Goal: Information Seeking & Learning: Understand process/instructions

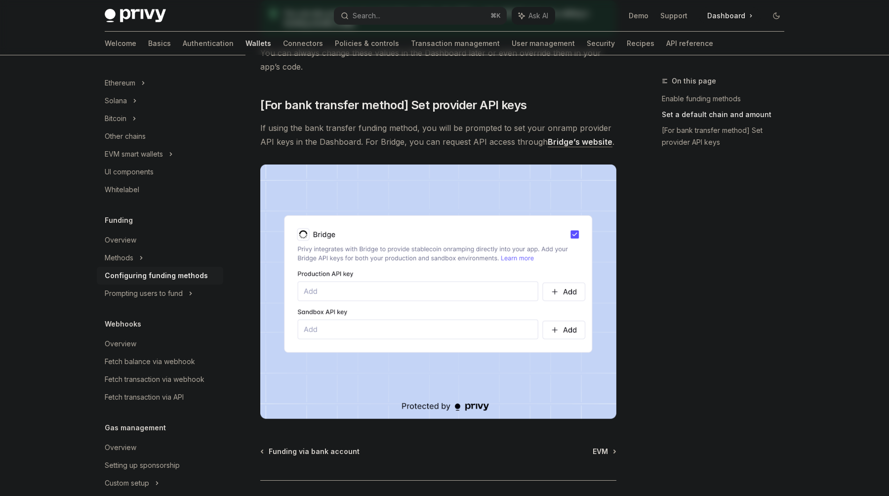
scroll to position [869, 0]
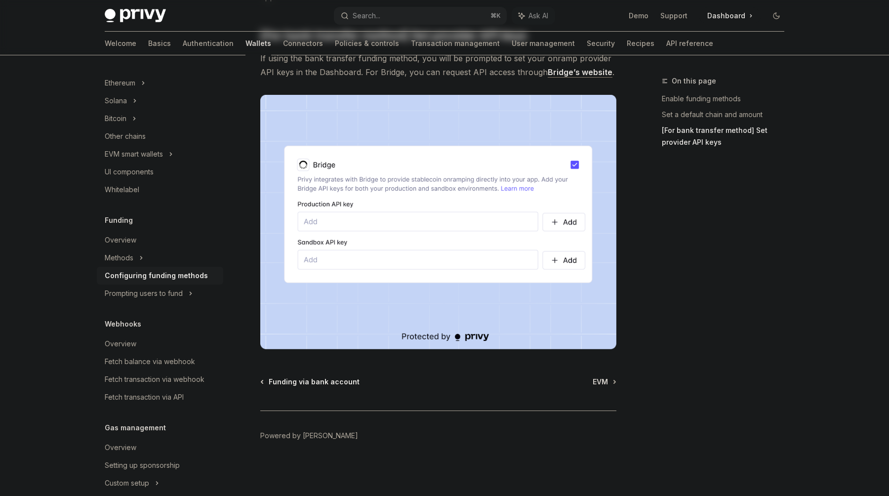
click at [307, 384] on span "Funding via bank account" at bounding box center [314, 382] width 91 height 10
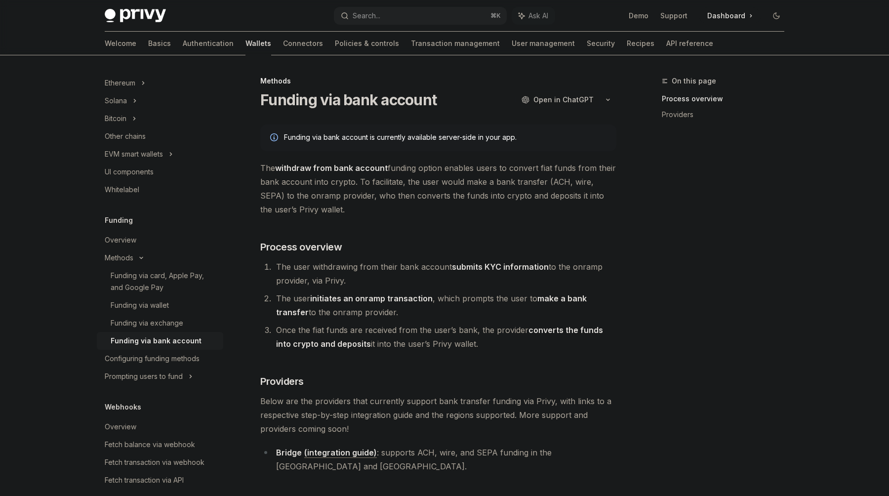
scroll to position [110, 0]
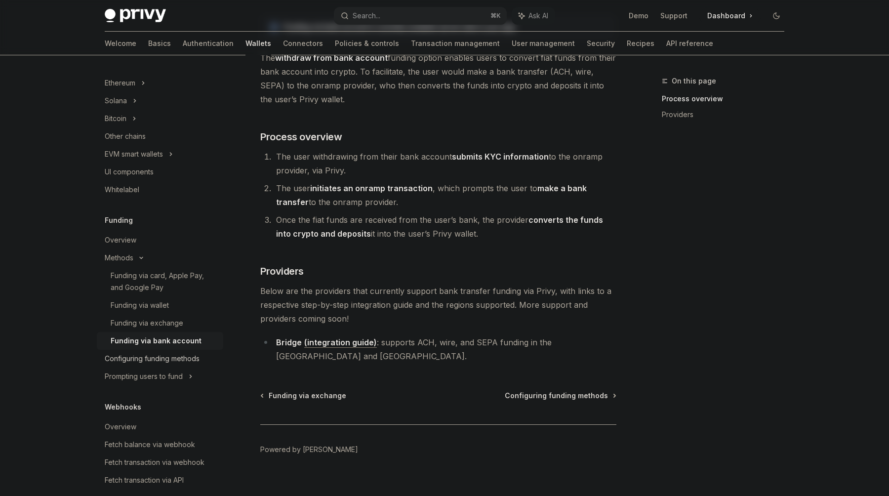
click at [157, 360] on div "Configuring funding methods" at bounding box center [152, 359] width 95 height 12
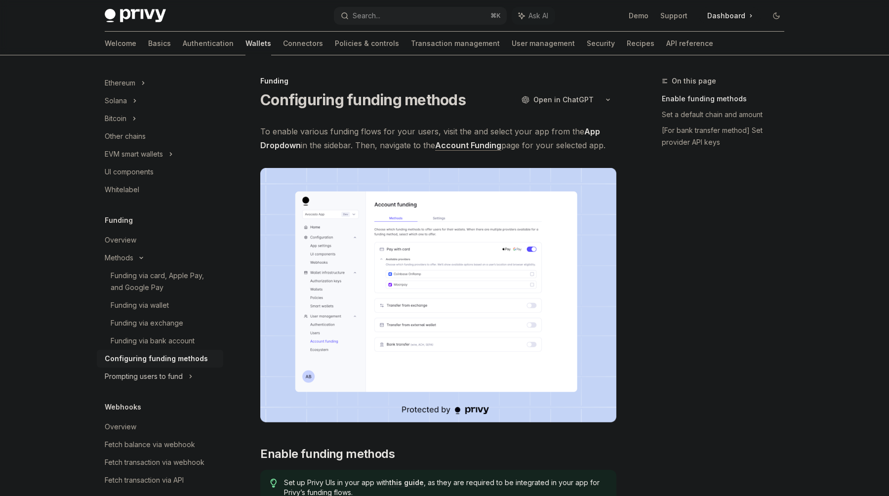
click at [152, 372] on div "Prompting users to fund" at bounding box center [144, 376] width 78 height 12
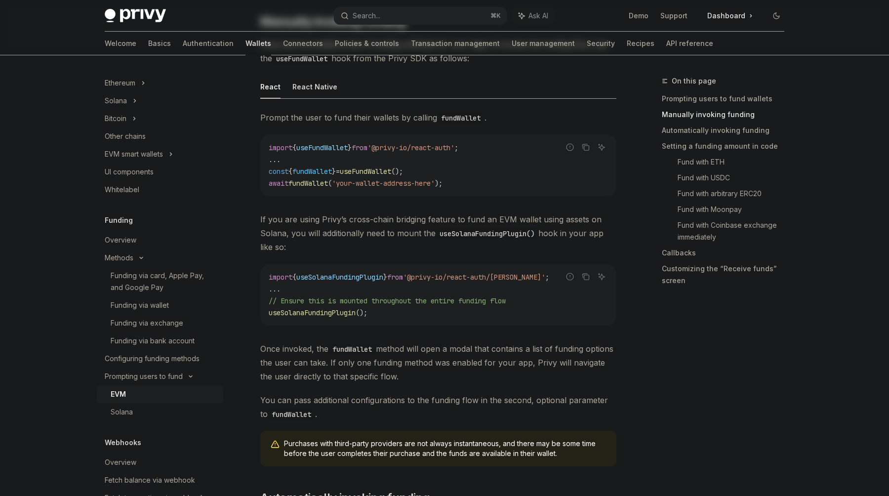
scroll to position [324, 0]
click at [386, 170] on span "useFundWallet" at bounding box center [365, 171] width 51 height 9
click at [401, 148] on span "'@privy-io/react-auth'" at bounding box center [410, 148] width 87 height 9
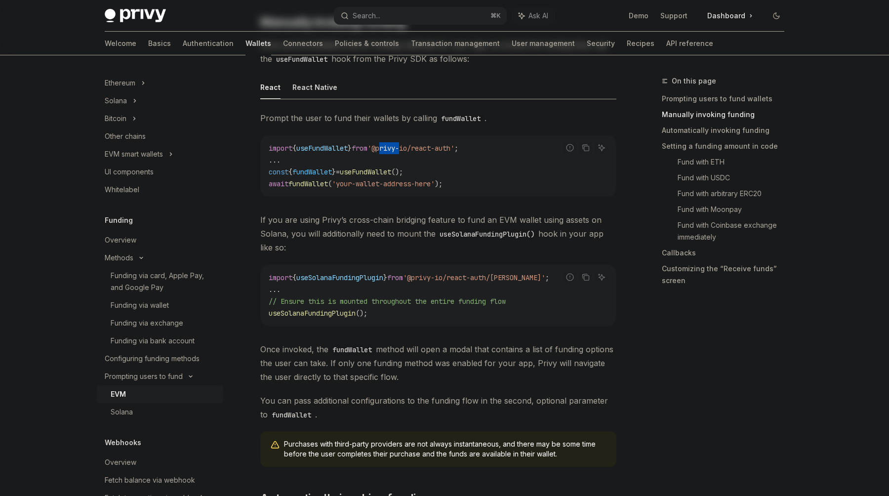
click at [401, 148] on span "'@privy-io/react-auth'" at bounding box center [410, 148] width 87 height 9
copy code "import { useFundWallet } from '@privy-io/react-auth' ;"
click at [178, 277] on div "Funding via card, Apple Pay, and Google Pay" at bounding box center [164, 282] width 107 height 24
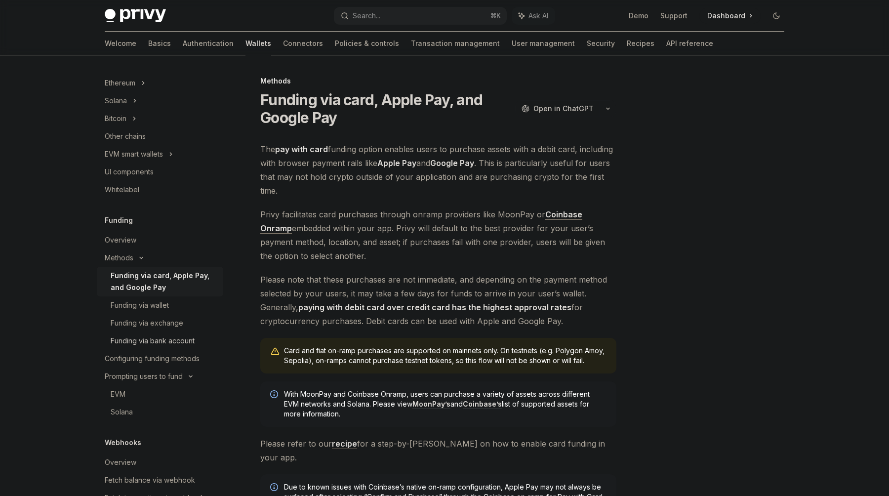
click at [152, 339] on div "Funding via bank account" at bounding box center [153, 341] width 84 height 12
type textarea "*"
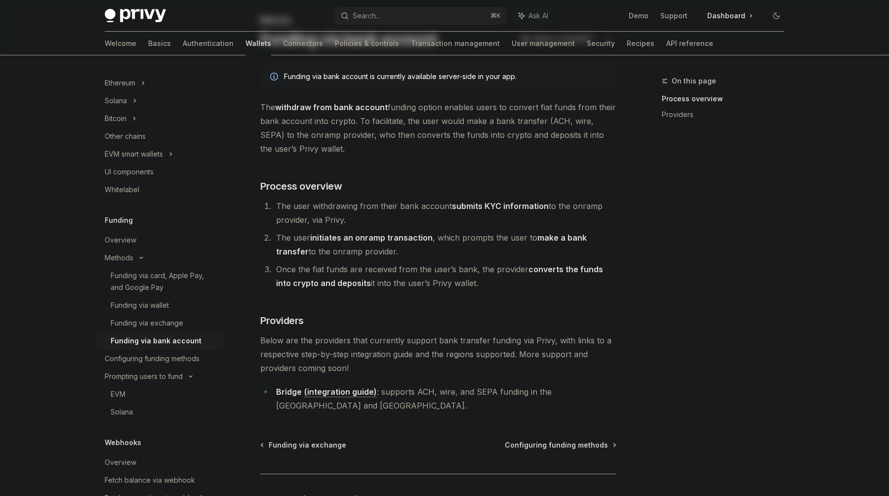
scroll to position [110, 0]
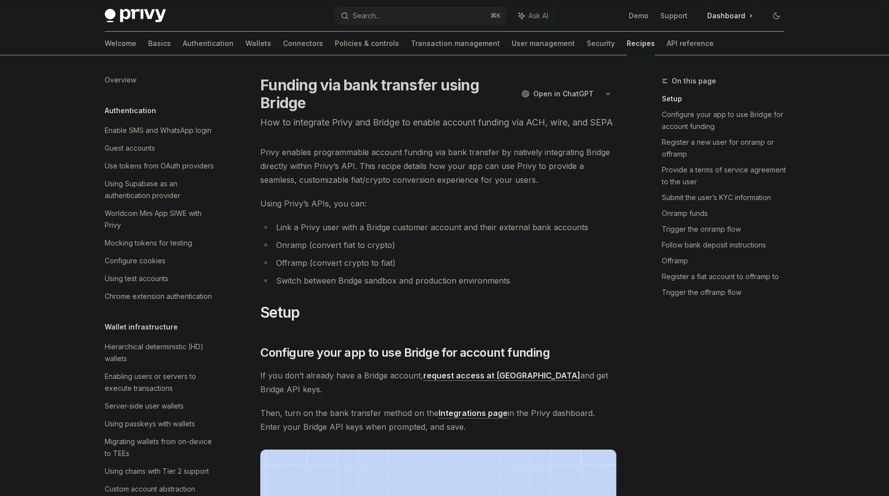
click at [478, 381] on link "request access at [GEOGRAPHIC_DATA]" at bounding box center [501, 375] width 157 height 10
click at [463, 381] on link "request access at [GEOGRAPHIC_DATA]" at bounding box center [501, 375] width 157 height 10
